Goal: Information Seeking & Learning: Understand process/instructions

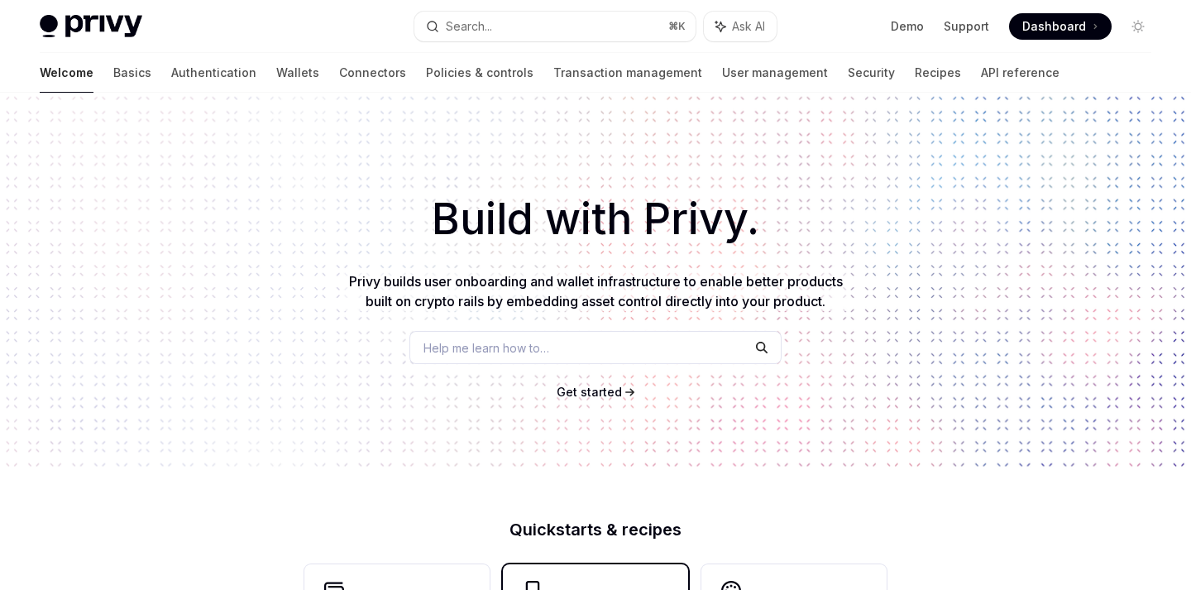
scroll to position [384, 0]
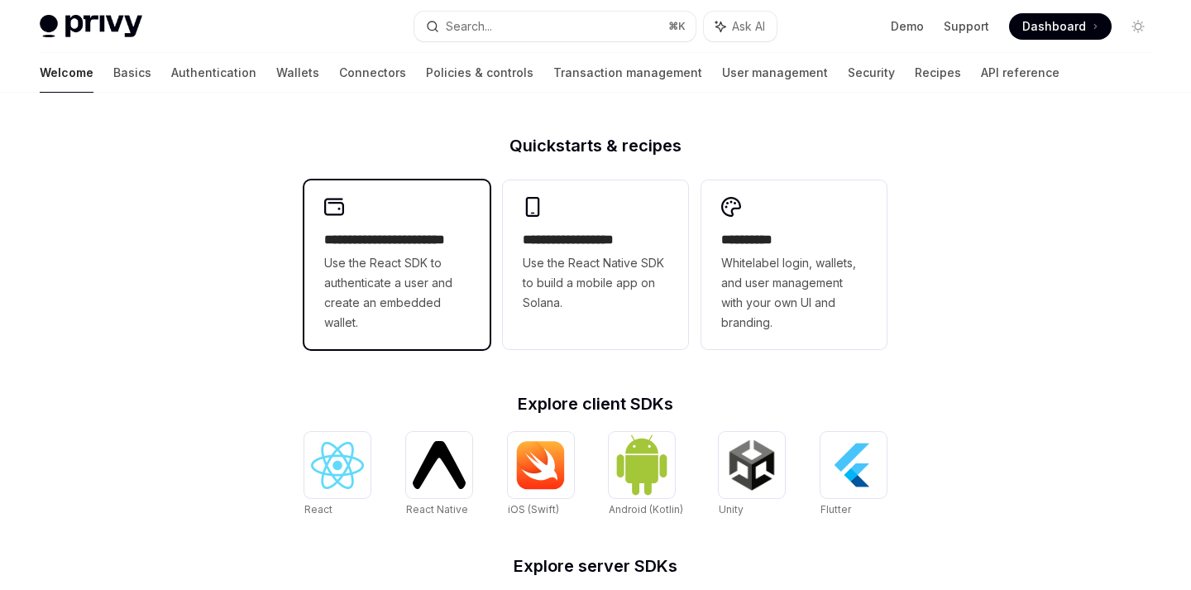
click at [406, 290] on span "Use the React SDK to authenticate a user and create an embedded wallet." at bounding box center [397, 292] width 146 height 79
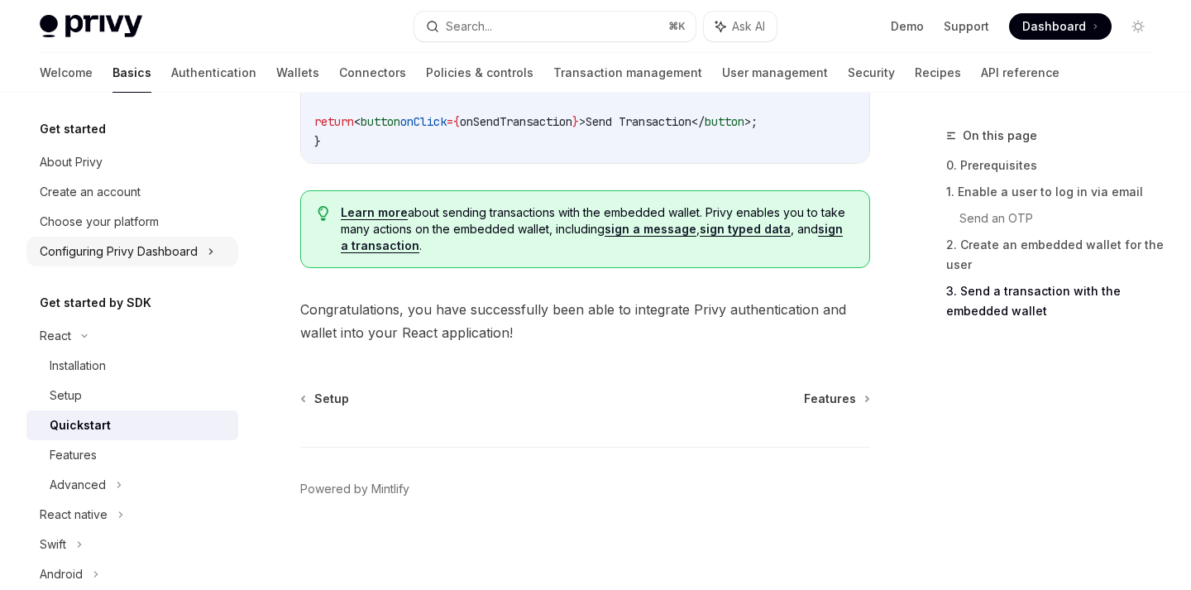
click at [146, 254] on div "Configuring Privy Dashboard" at bounding box center [119, 252] width 158 height 20
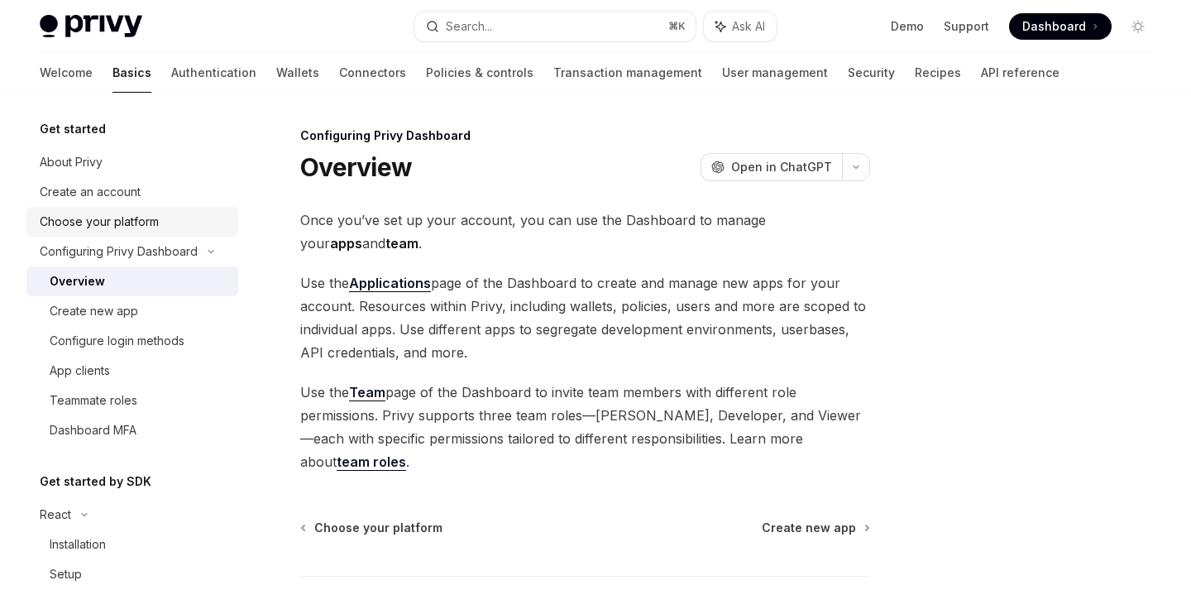
click at [127, 226] on div "Choose your platform" at bounding box center [99, 222] width 119 height 20
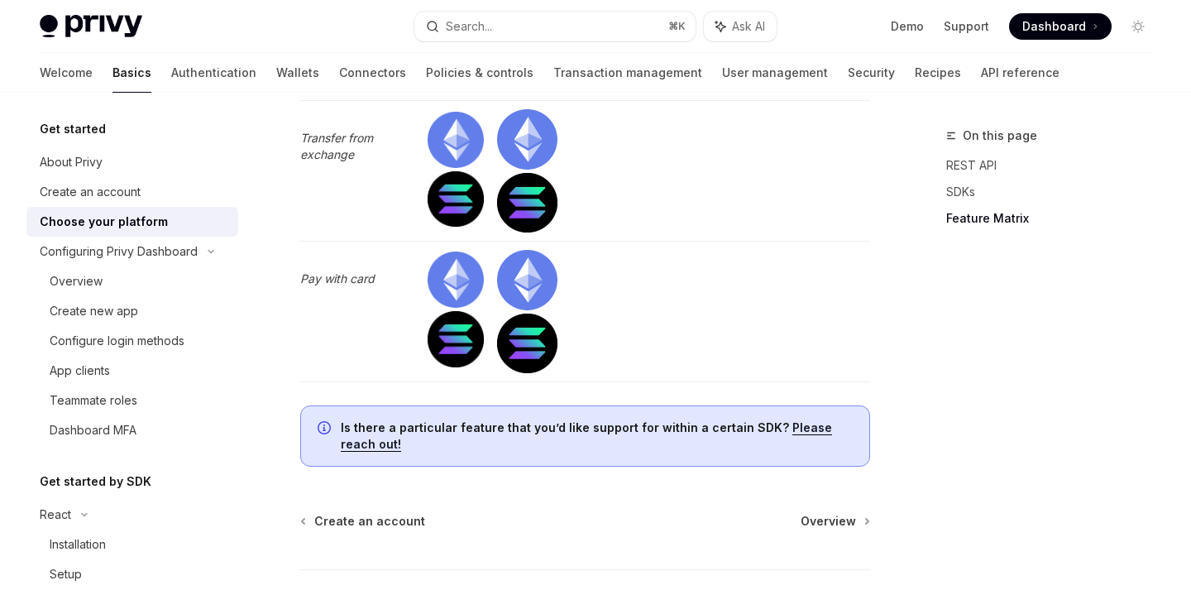
scroll to position [5424, 0]
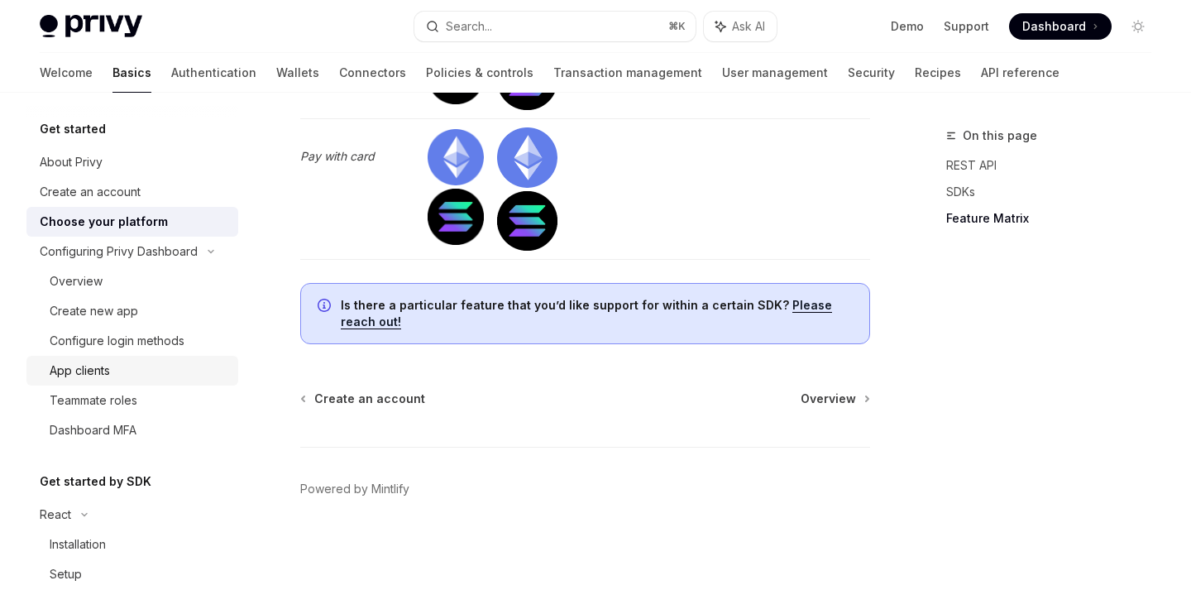
click at [111, 376] on div "App clients" at bounding box center [139, 371] width 179 height 20
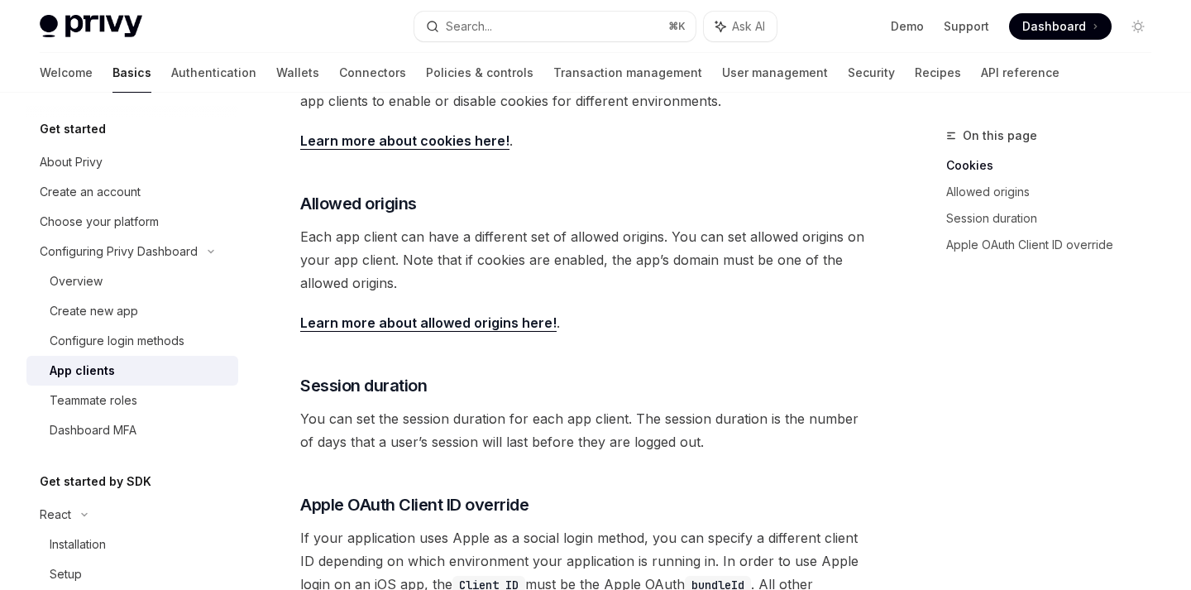
scroll to position [149, 0]
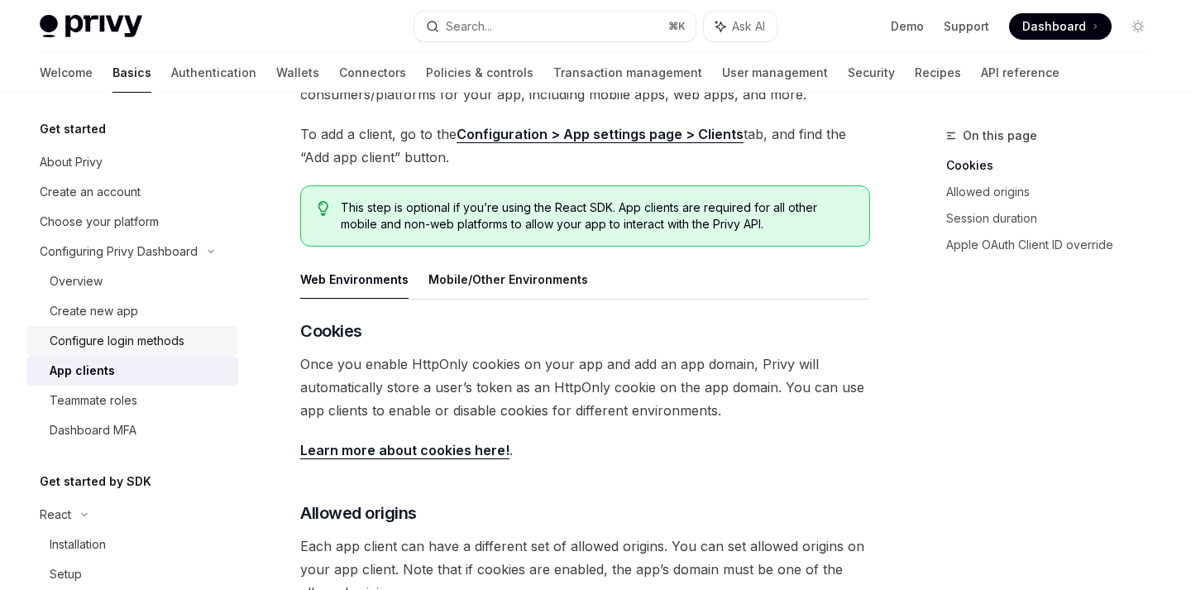
click at [128, 342] on div "Configure login methods" at bounding box center [117, 341] width 135 height 20
type textarea "*"
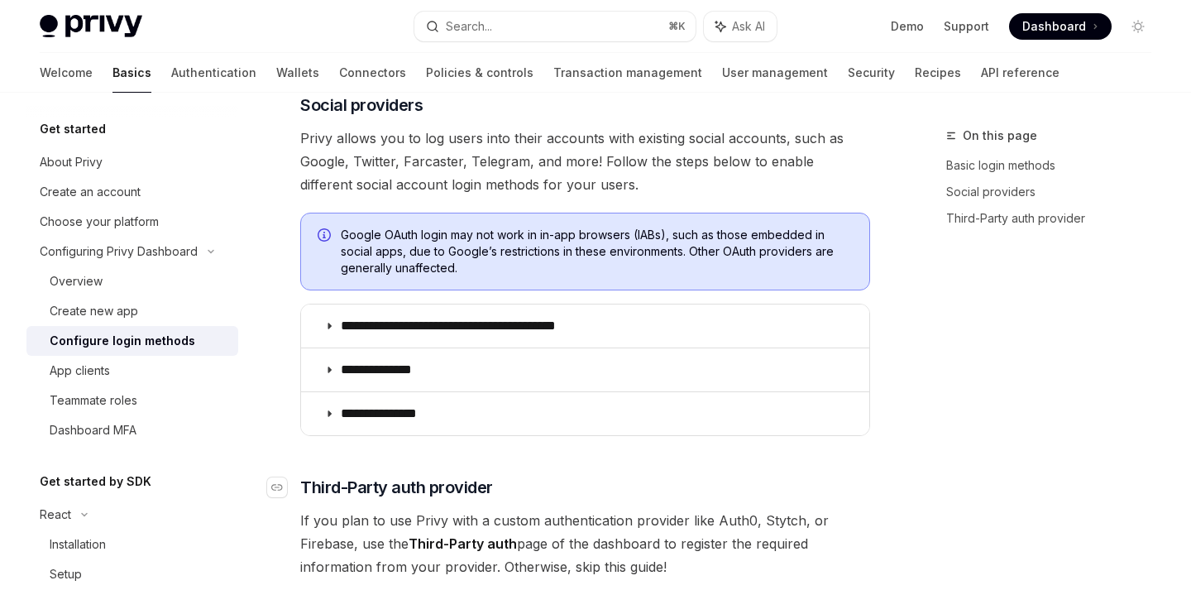
scroll to position [523, 0]
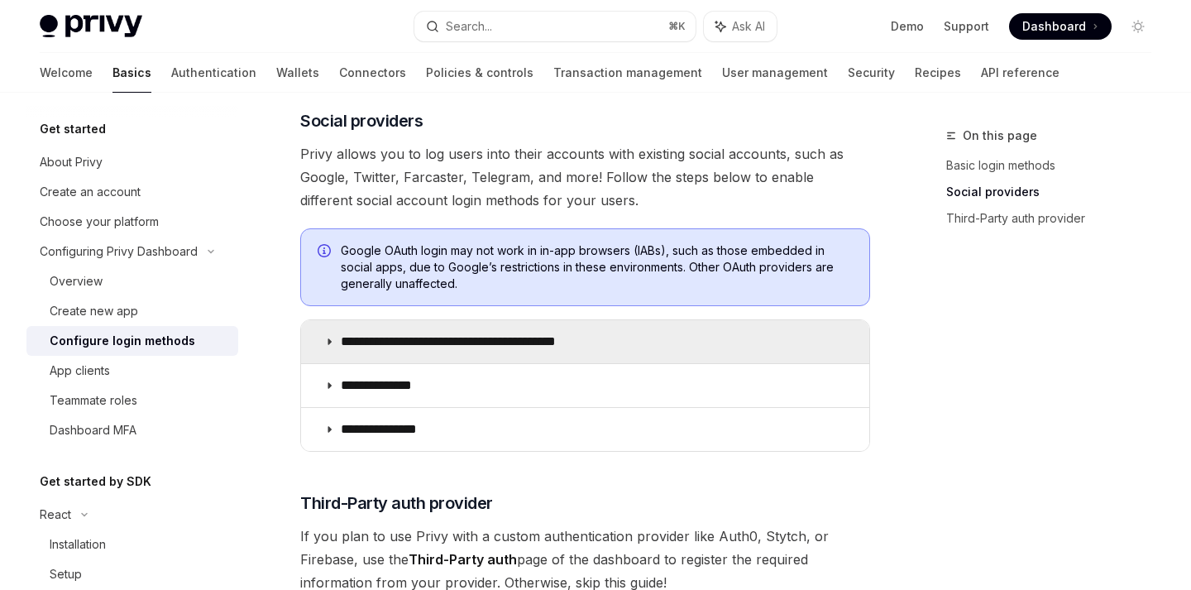
click at [329, 339] on icon at bounding box center [329, 342] width 10 height 10
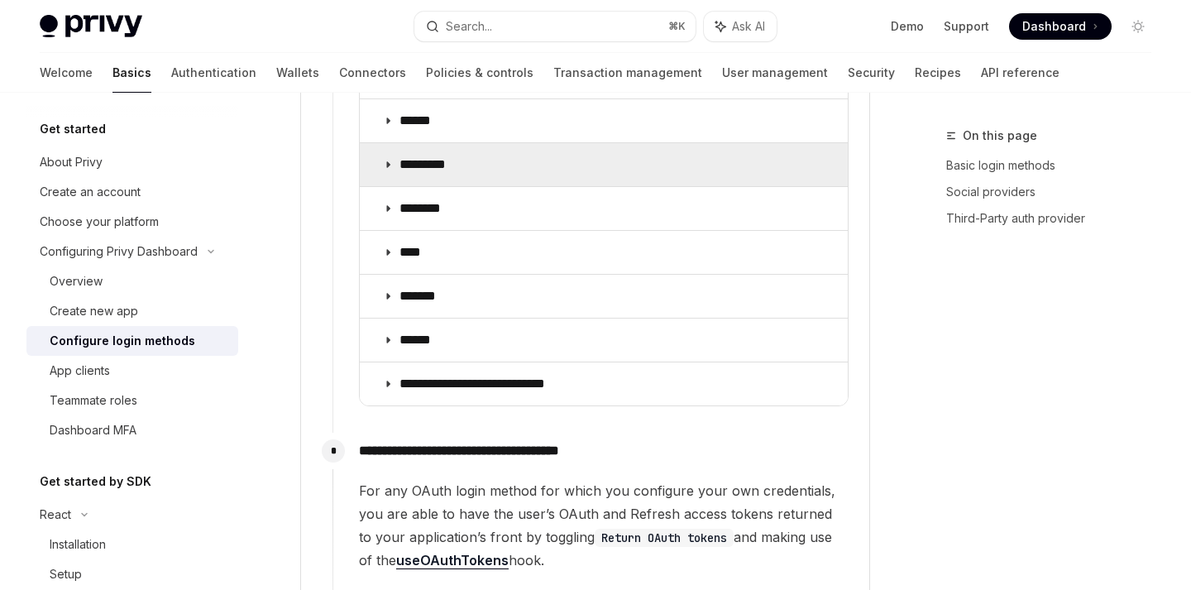
scroll to position [2218, 0]
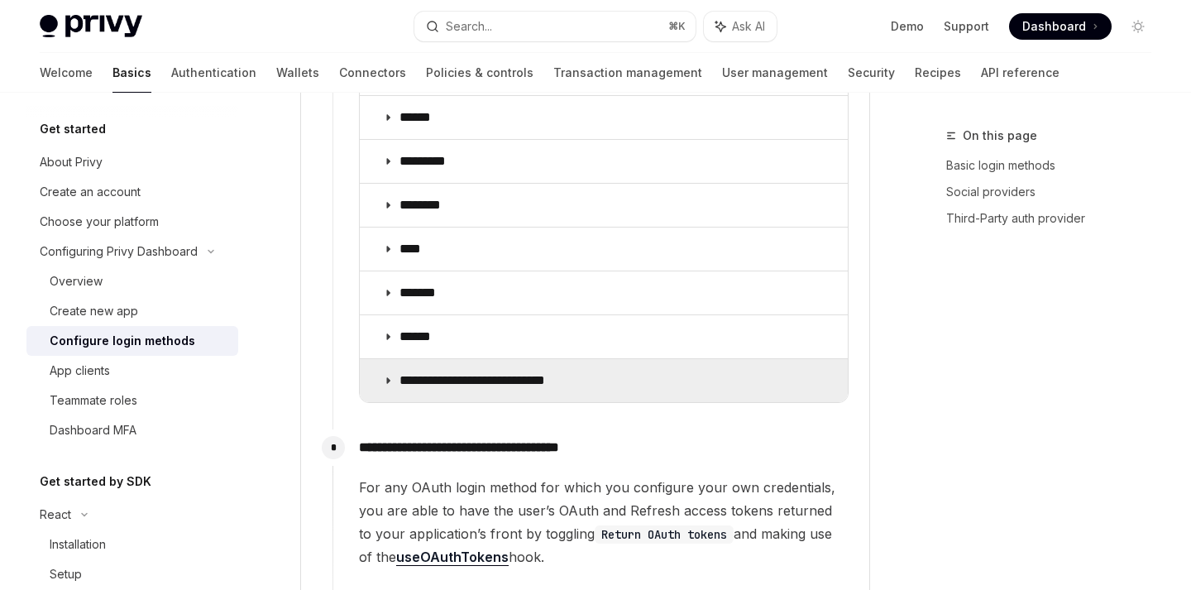
click at [385, 376] on icon at bounding box center [388, 381] width 10 height 10
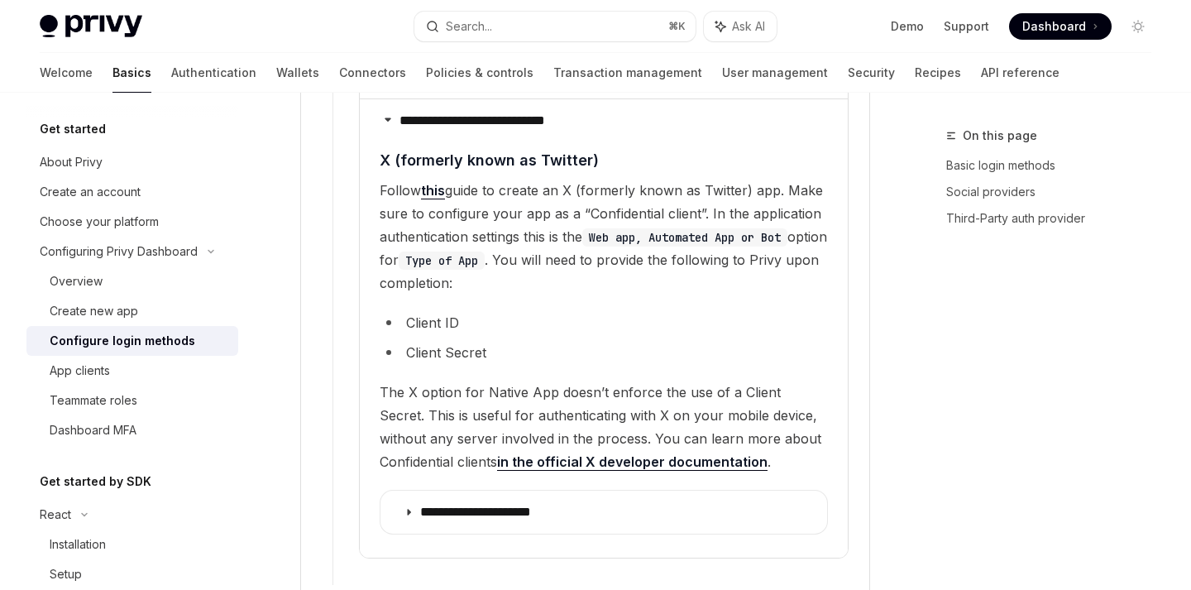
scroll to position [2462, 0]
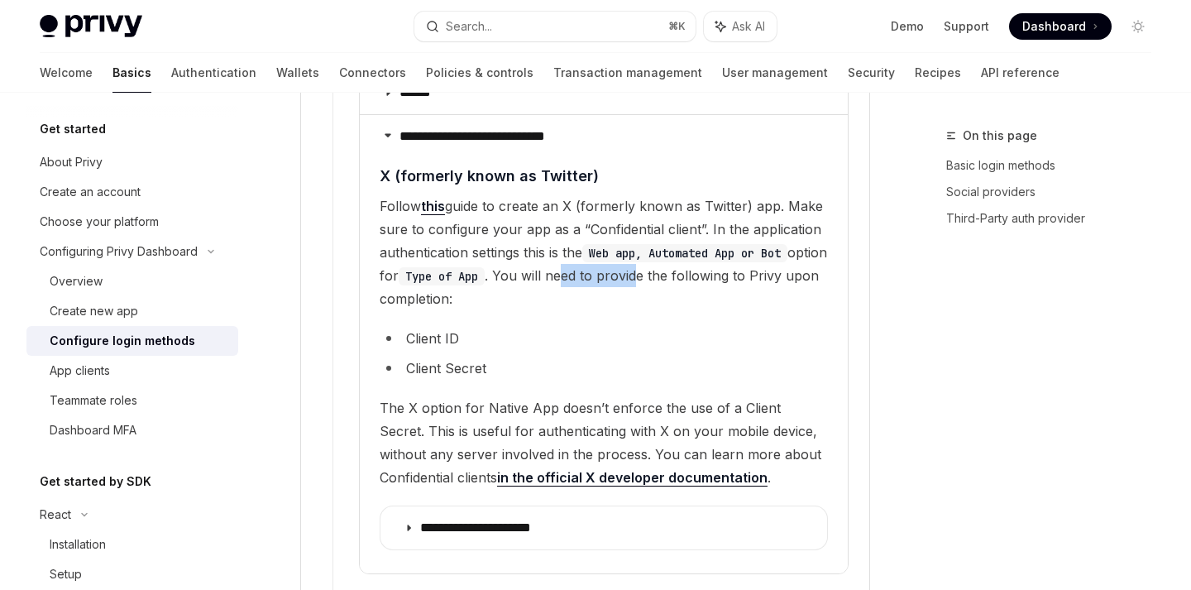
drag, startPoint x: 609, startPoint y: 251, endPoint x: 688, endPoint y: 256, distance: 79.6
click at [688, 256] on span "Follow this guide to create an X (formerly known as Twitter) app. Make sure to …" at bounding box center [604, 252] width 448 height 116
click at [726, 252] on span "Follow this guide to create an X (formerly known as Twitter) app. Make sure to …" at bounding box center [604, 252] width 448 height 116
drag, startPoint x: 517, startPoint y: 382, endPoint x: 639, endPoint y: 388, distance: 121.7
click at [639, 396] on span "The X option for Native App doesn’t enforce the use of a Client Secret. This is…" at bounding box center [604, 442] width 448 height 93
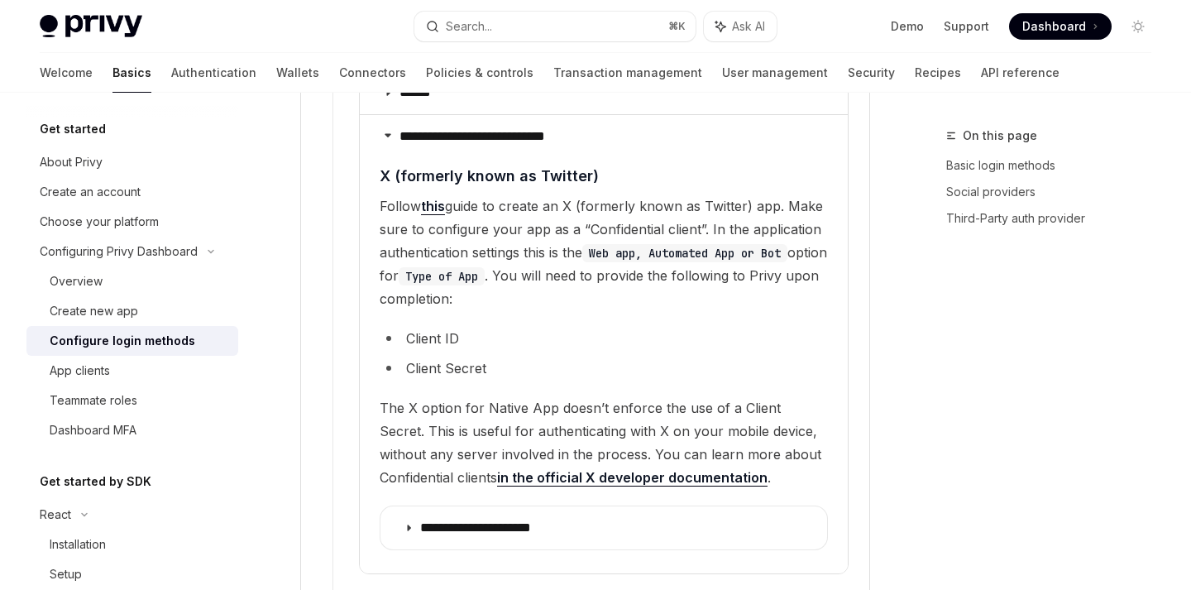
click at [677, 401] on span "The X option for Native App doesn’t enforce the use of a Client Secret. This is…" at bounding box center [604, 442] width 448 height 93
drag, startPoint x: 485, startPoint y: 405, endPoint x: 615, endPoint y: 413, distance: 130.1
click at [615, 413] on span "The X option for Native App doesn’t enforce the use of a Client Secret. This is…" at bounding box center [604, 442] width 448 height 93
click at [673, 414] on span "The X option for Native App doesn’t enforce the use of a Client Secret. This is…" at bounding box center [604, 442] width 448 height 93
drag, startPoint x: 608, startPoint y: 401, endPoint x: 662, endPoint y: 414, distance: 55.4
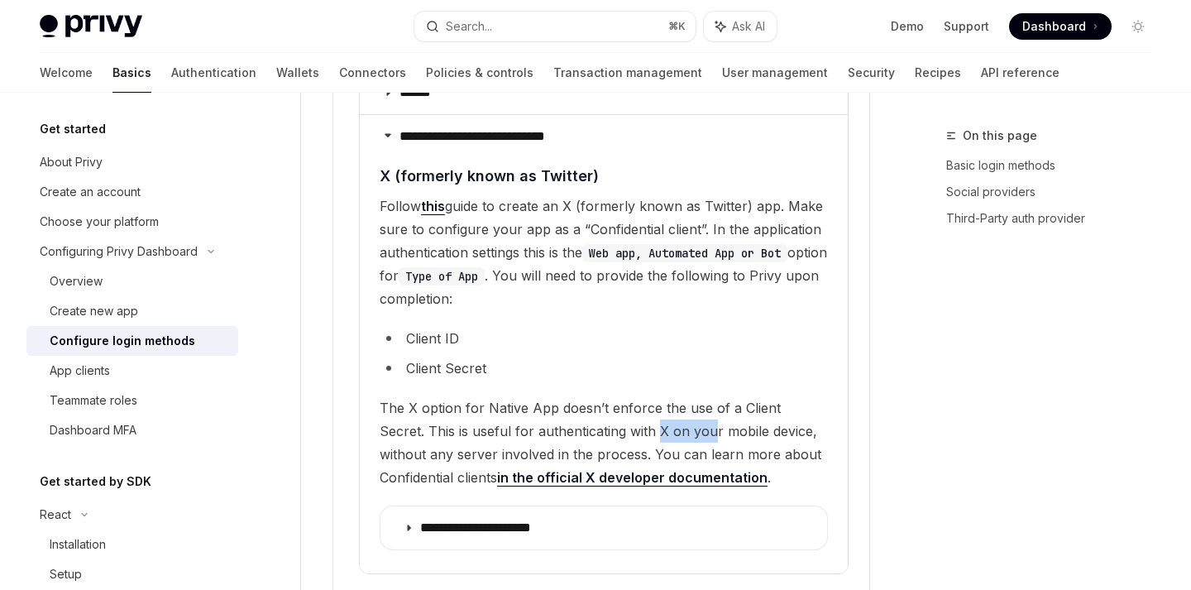
click at [662, 414] on span "The X option for Native App doesn’t enforce the use of a Client Secret. This is…" at bounding box center [604, 442] width 448 height 93
click at [697, 423] on span "The X option for Native App doesn’t enforce the use of a Client Secret. This is…" at bounding box center [604, 442] width 448 height 93
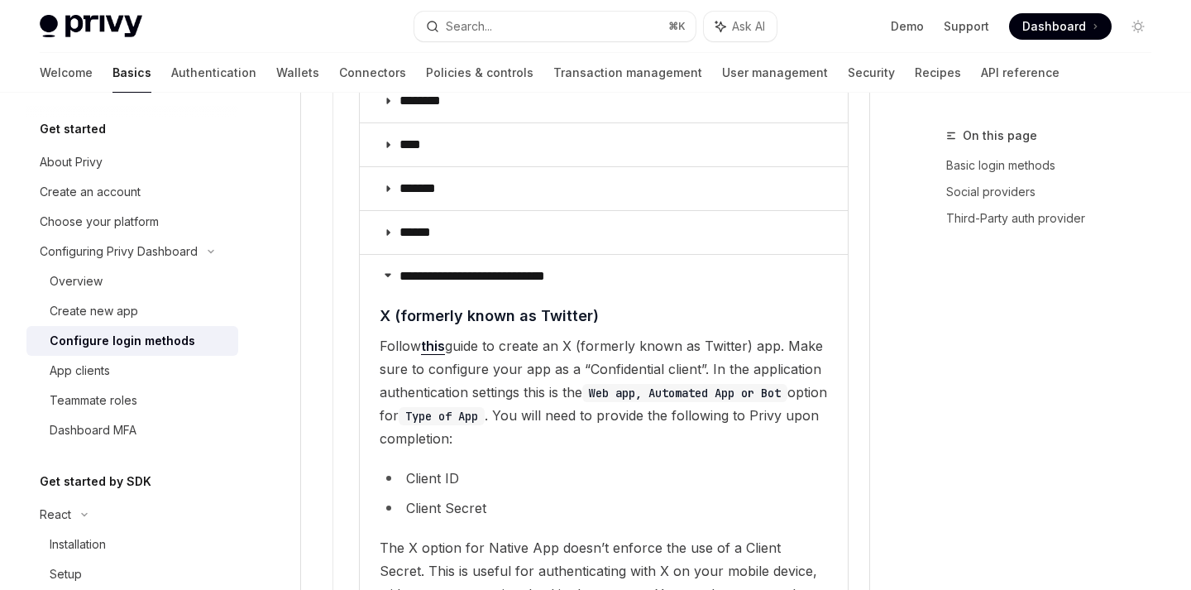
scroll to position [2507, 0]
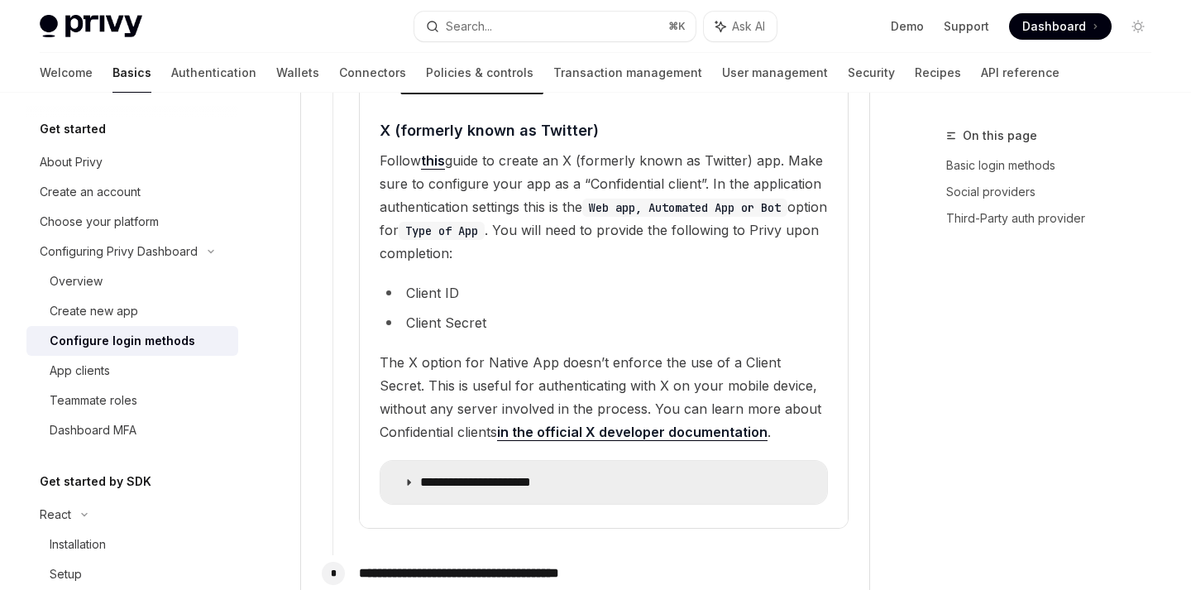
click at [408, 477] on icon at bounding box center [409, 482] width 10 height 10
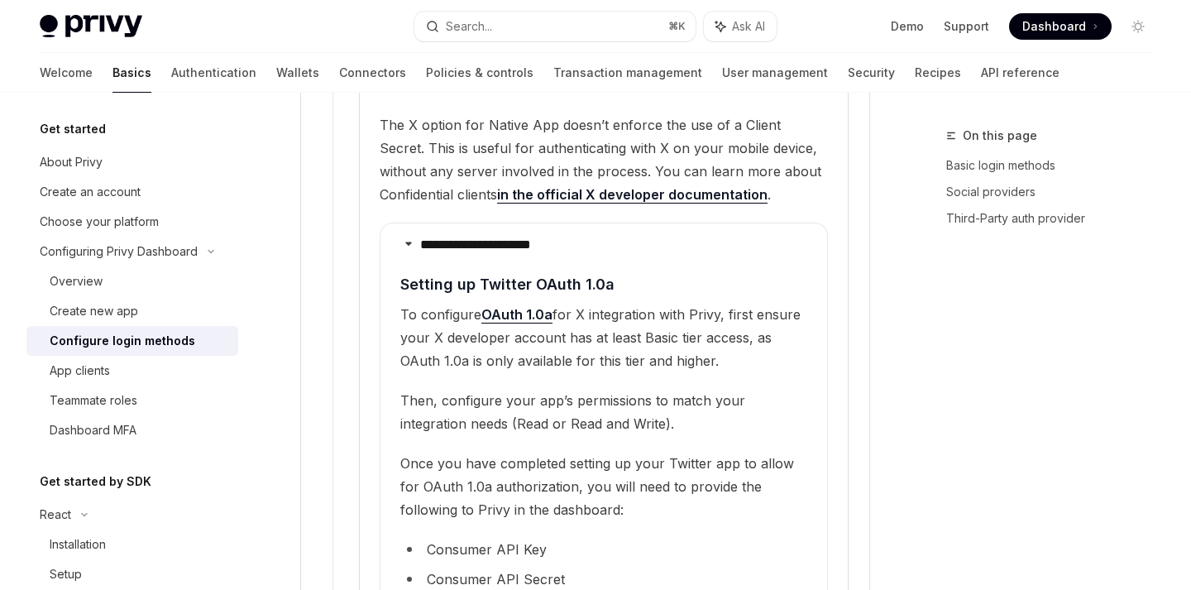
scroll to position [2665, 0]
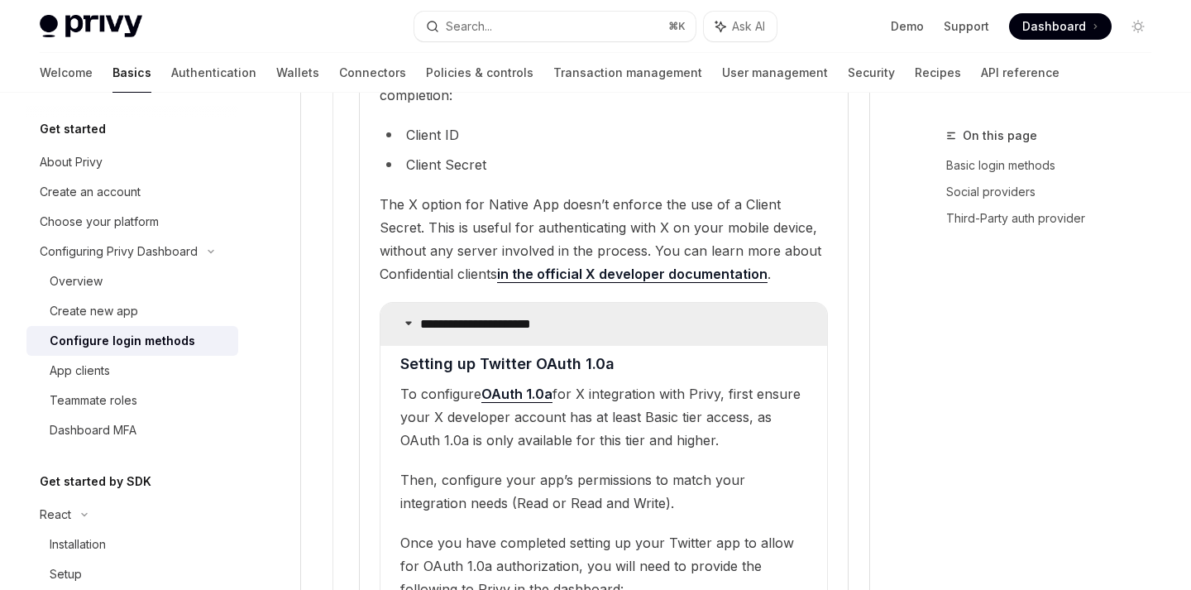
click at [409, 318] on icon at bounding box center [409, 323] width 10 height 10
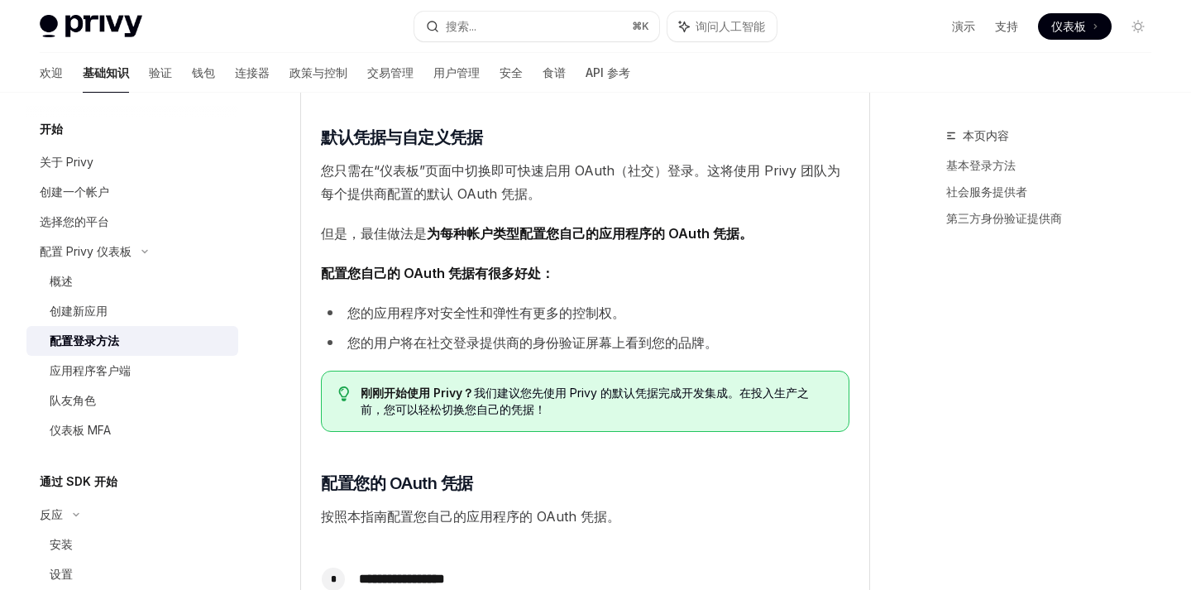
scroll to position [827, 0]
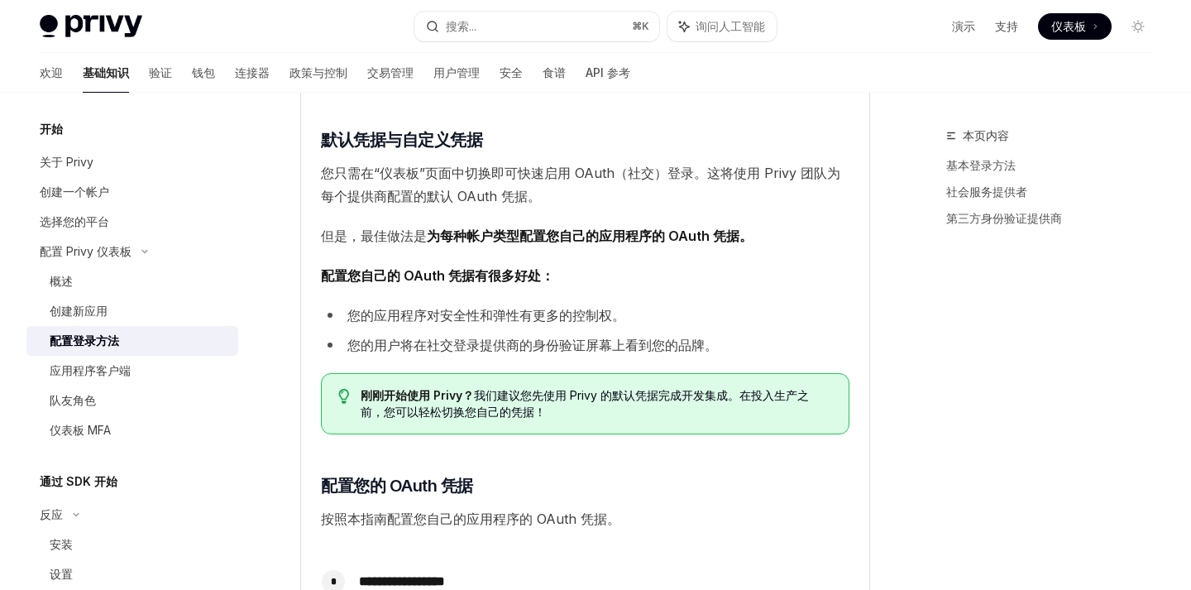
click at [663, 282] on span "配置您自己的 OAuth 凭据有很多好处：" at bounding box center [585, 275] width 529 height 23
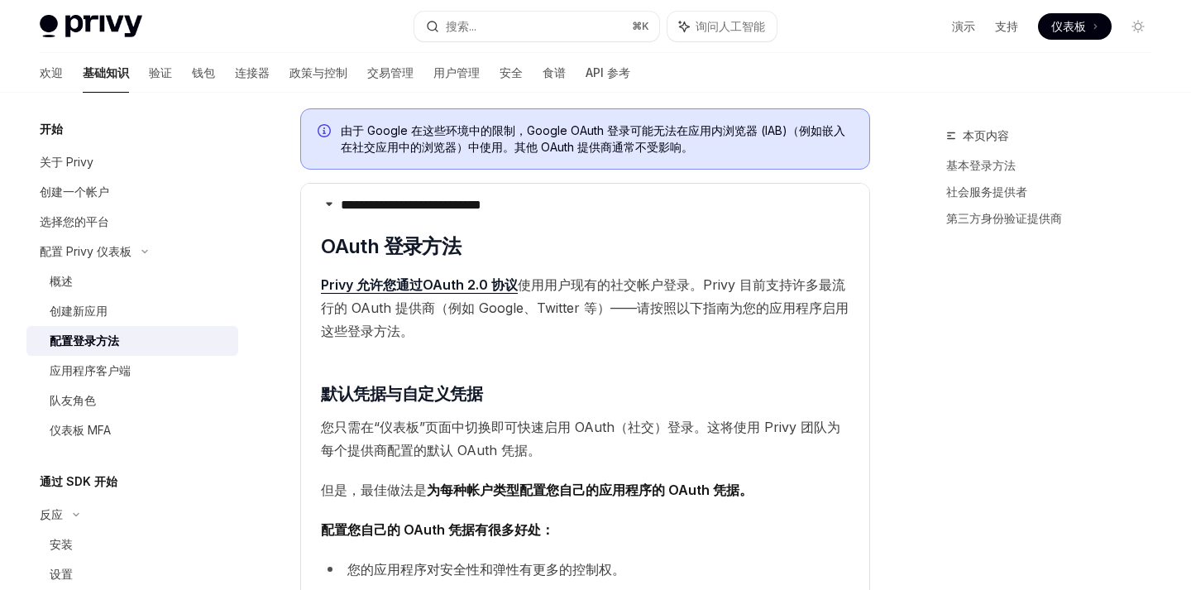
scroll to position [575, 0]
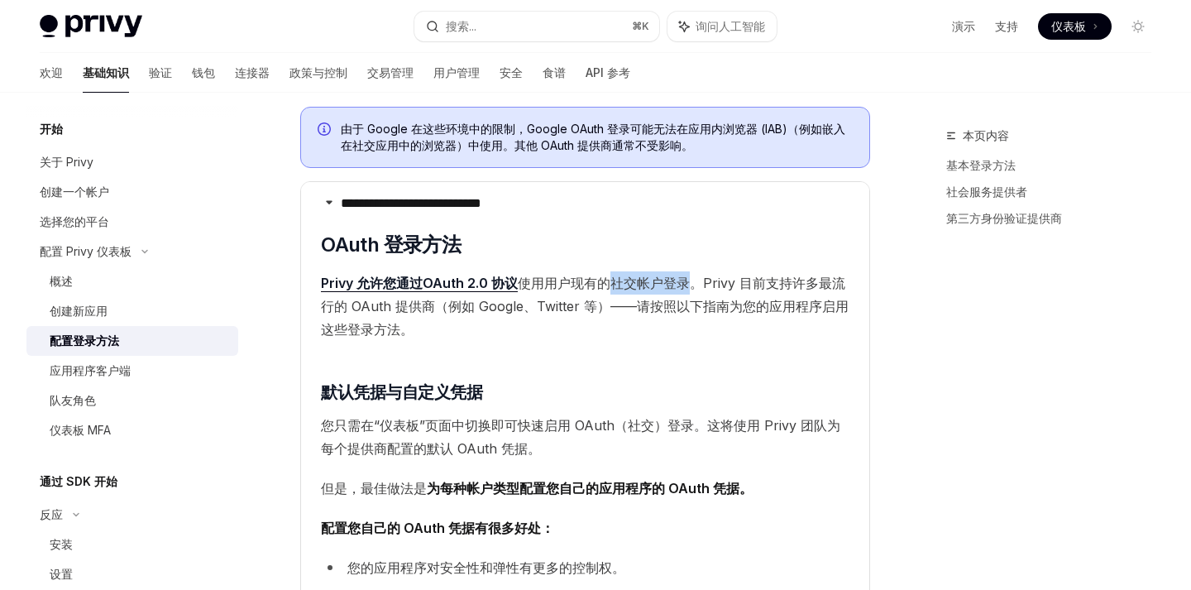
drag, startPoint x: 615, startPoint y: 276, endPoint x: 706, endPoint y: 296, distance: 92.3
click at [706, 296] on span "Privy 允许您通过OAuth 2.0 协议 使用用户现有的社交帐户登录 。Privy 目前支持许多最流行的 OAuth 提供商（例如 Google、Twi…" at bounding box center [585, 305] width 529 height 69
click at [729, 295] on span "Privy 允许您通过OAuth 2.0 协议 使用用户现有的社交帐户登录 。Privy 目前支持许多最流行的 OAuth 提供商（例如 Google、Twi…" at bounding box center [585, 305] width 529 height 69
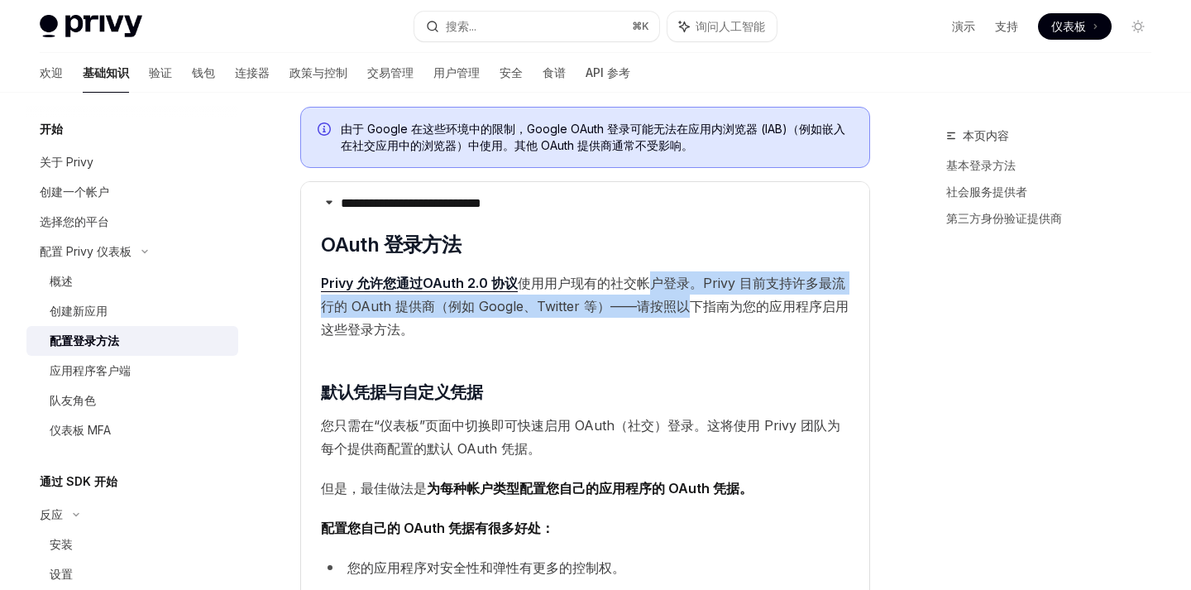
drag, startPoint x: 644, startPoint y: 286, endPoint x: 709, endPoint y: 303, distance: 67.4
click at [709, 304] on font "使用用户现有的社交帐户登录 。Privy 目前支持许多最流行的 OAuth 提供商（例如 Google、Twitter 等）——请按照以下指南为您的应用程序启…" at bounding box center [585, 306] width 528 height 63
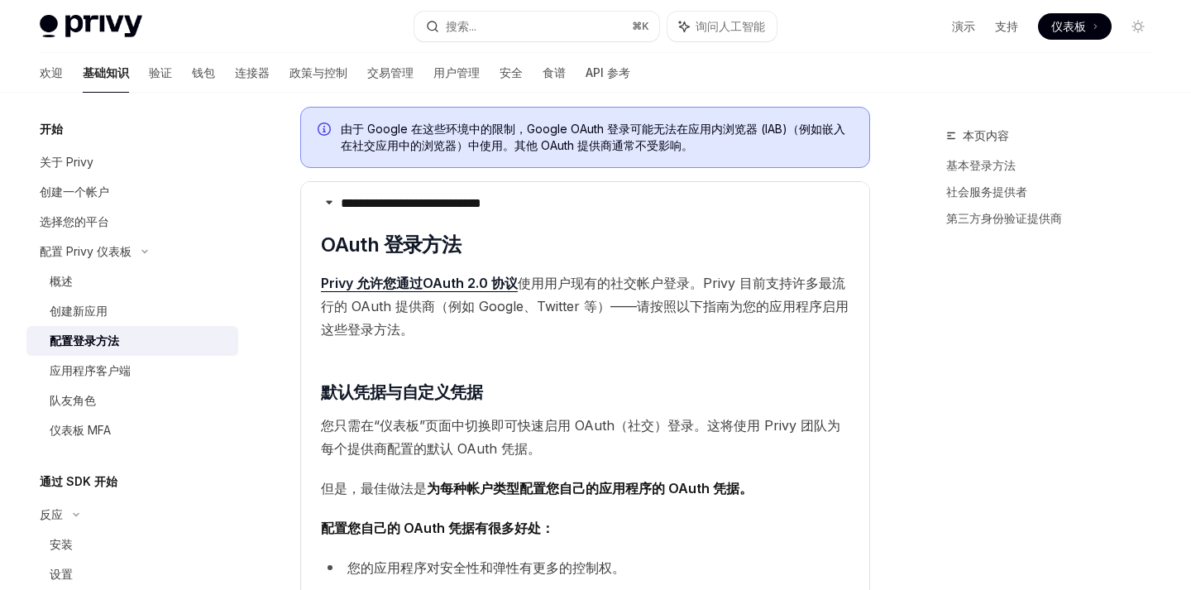
click at [731, 307] on font "。Privy 目前支持许多最流行的 OAuth 提供商（例如 Google、Twitter 等）——请按照以下指南为您的应用程序启用这些登录方法。" at bounding box center [585, 306] width 528 height 63
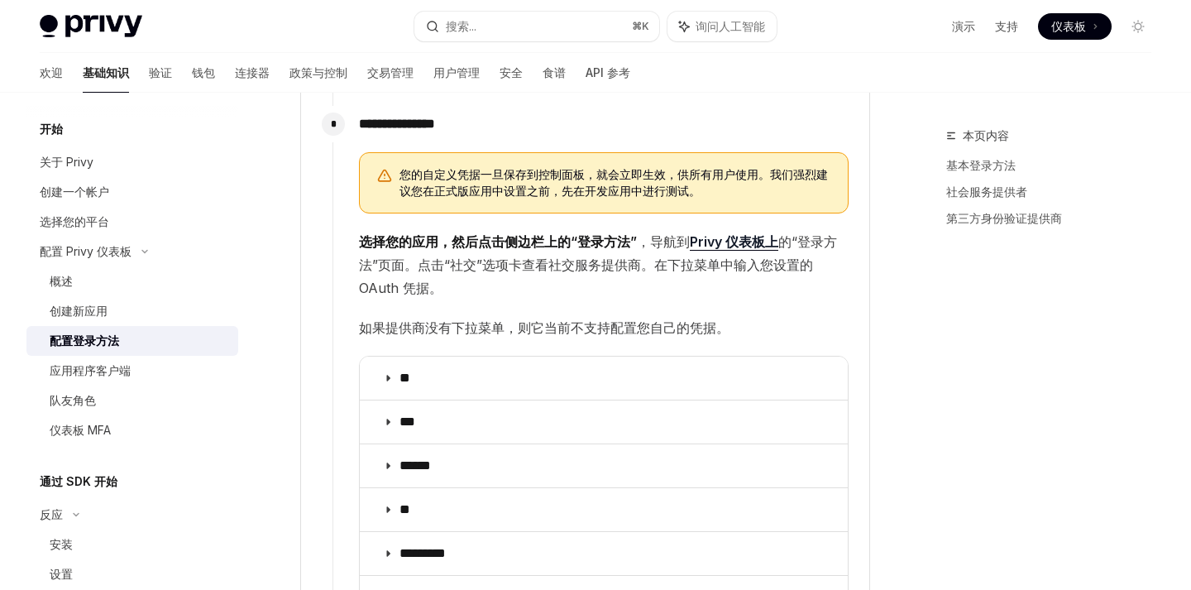
scroll to position [1520, 0]
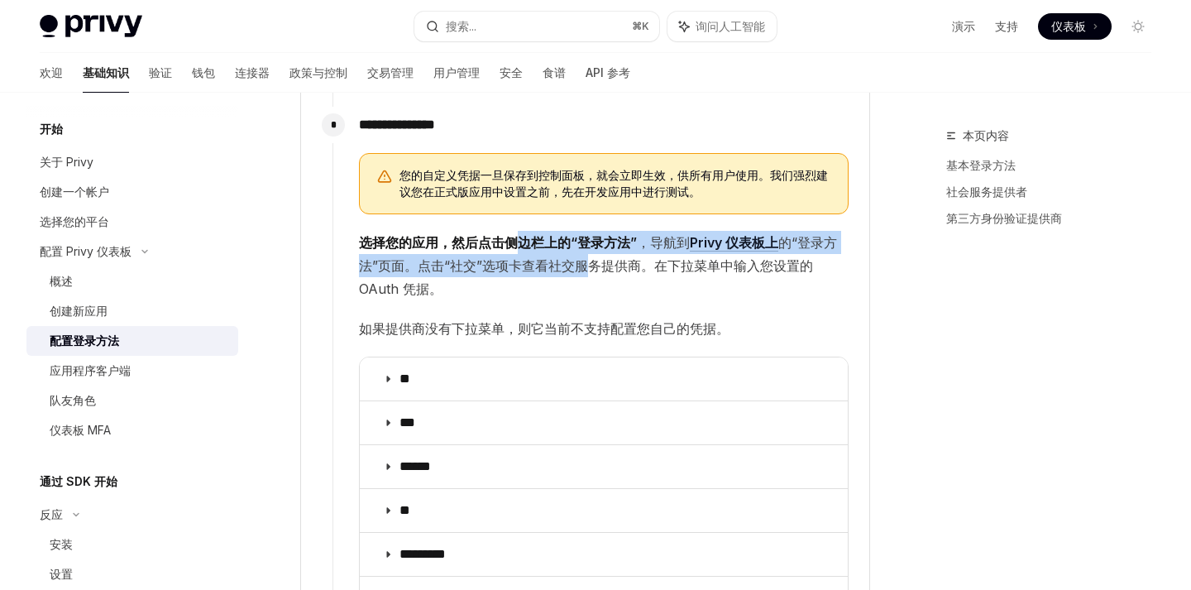
drag, startPoint x: 516, startPoint y: 242, endPoint x: 596, endPoint y: 270, distance: 85.0
click at [596, 271] on span "选择您的应用，然后点击侧边栏上的“登录方法” ，导航到 Privy 仪表板上 的 “登录方法”页面。点击“社交”选项卡查看社交服务提供商。在下拉菜单中输入您设…" at bounding box center [604, 265] width 490 height 69
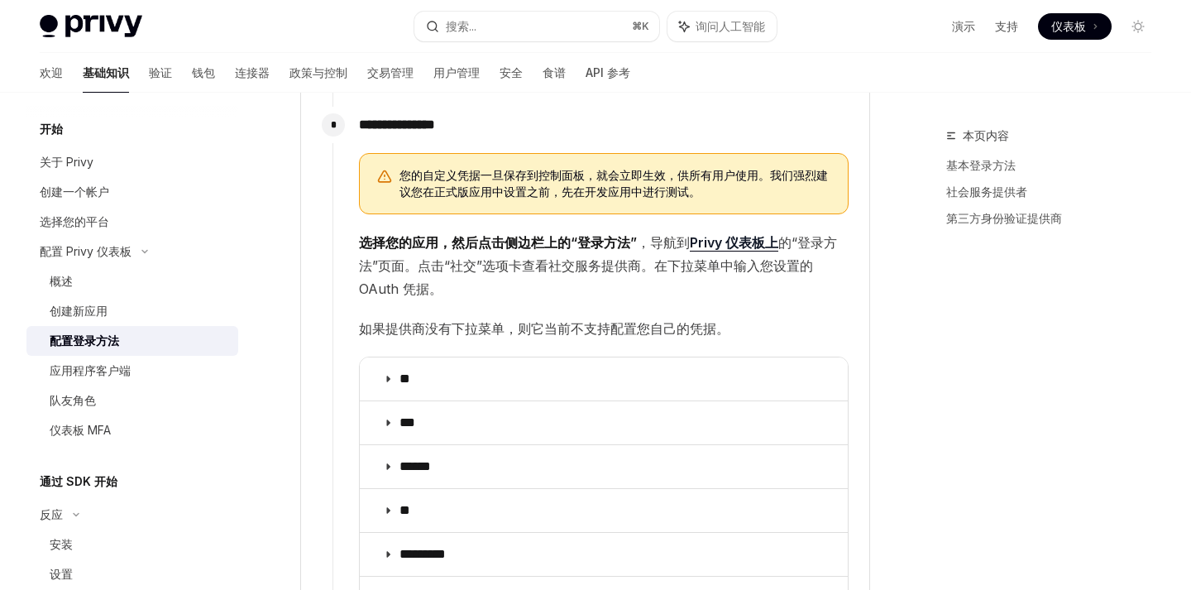
click at [618, 270] on font "“登录方法”页面。点击“社交”选项卡查看社交服务提供商。在下拉菜单中输入您设置的 OAuth 凭据。" at bounding box center [598, 265] width 478 height 63
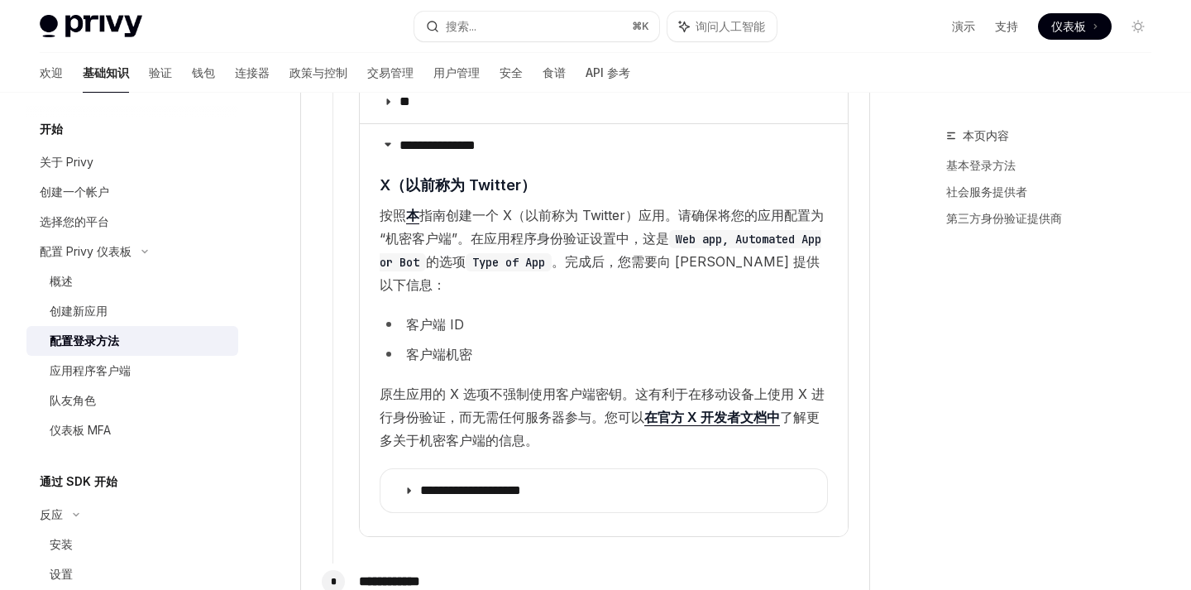
scroll to position [2155, 0]
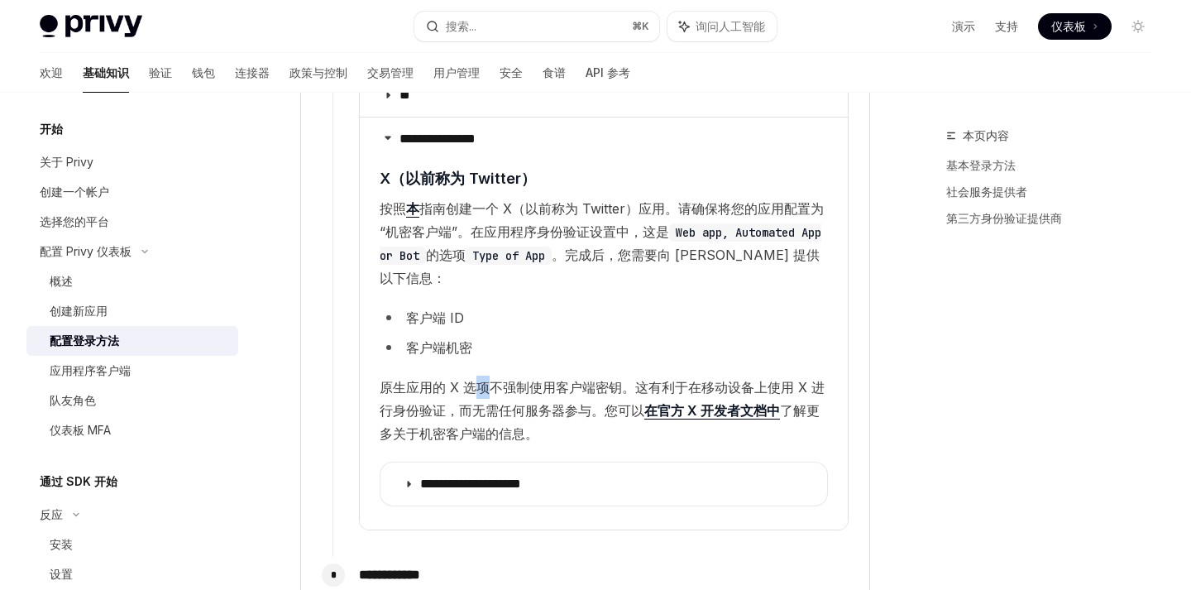
drag, startPoint x: 476, startPoint y: 390, endPoint x: 501, endPoint y: 409, distance: 31.9
click at [500, 409] on font "原生应用的 X 选项不强制使用客户端密钥。这有利于在移动设备上使用 X 进行身份验证，而无需任何服务器参与。您可以" at bounding box center [602, 399] width 445 height 40
click at [538, 415] on font "原生应用的 X 选项不强制使用客户端密钥。这有利于在移动设备上使用 X 进行身份验证，而无需任何服务器参与。您可以" at bounding box center [602, 399] width 445 height 40
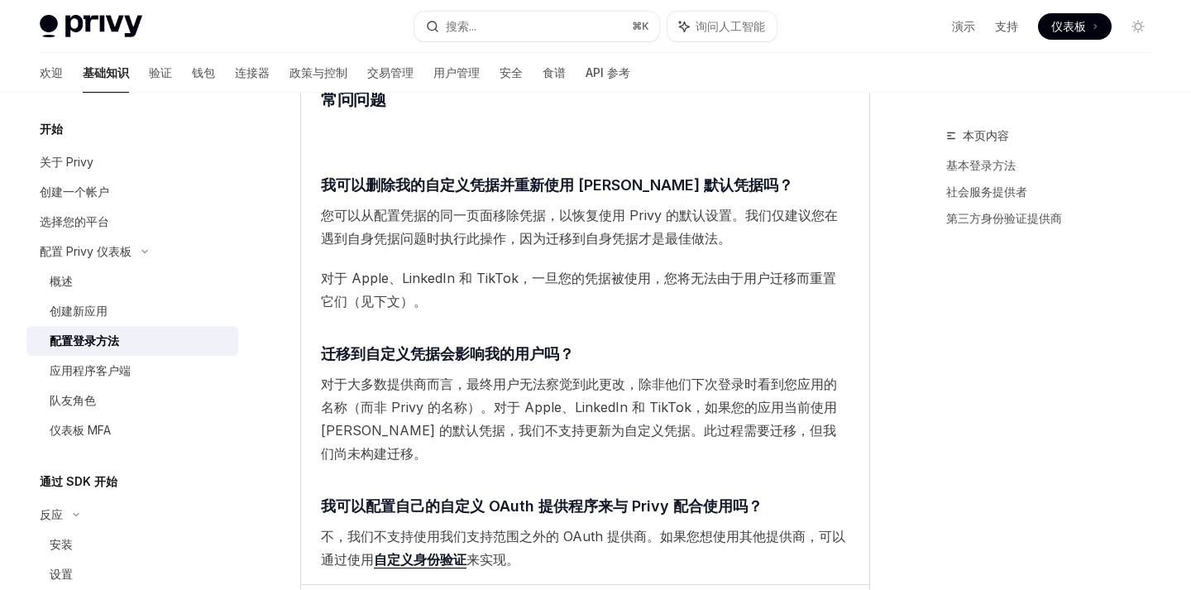
scroll to position [3239, 0]
